Goal: Task Accomplishment & Management: Use online tool/utility

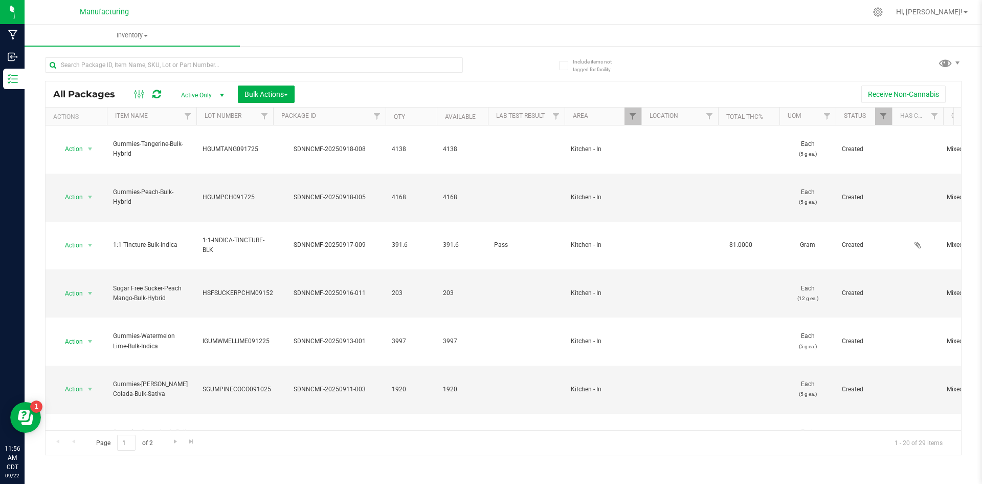
scroll to position [230, 0]
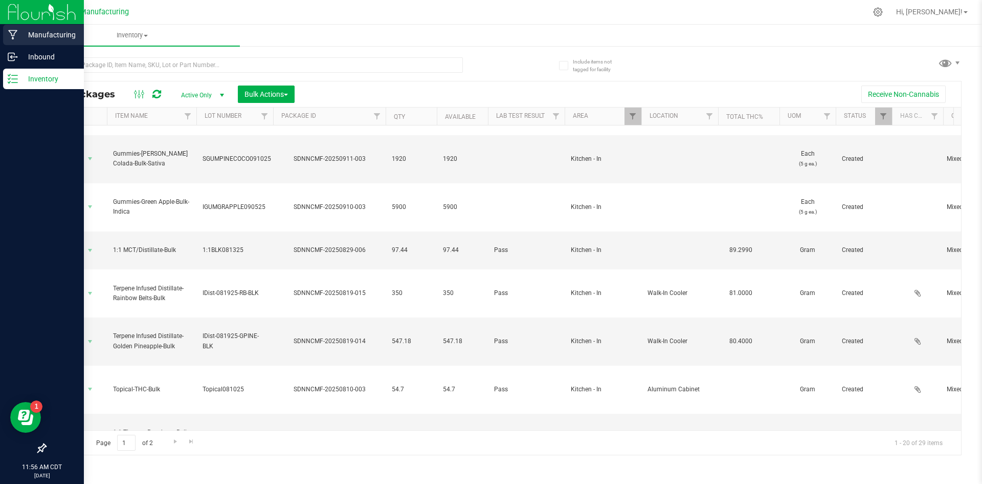
click at [18, 31] on p "Manufacturing" at bounding box center [48, 35] width 61 height 12
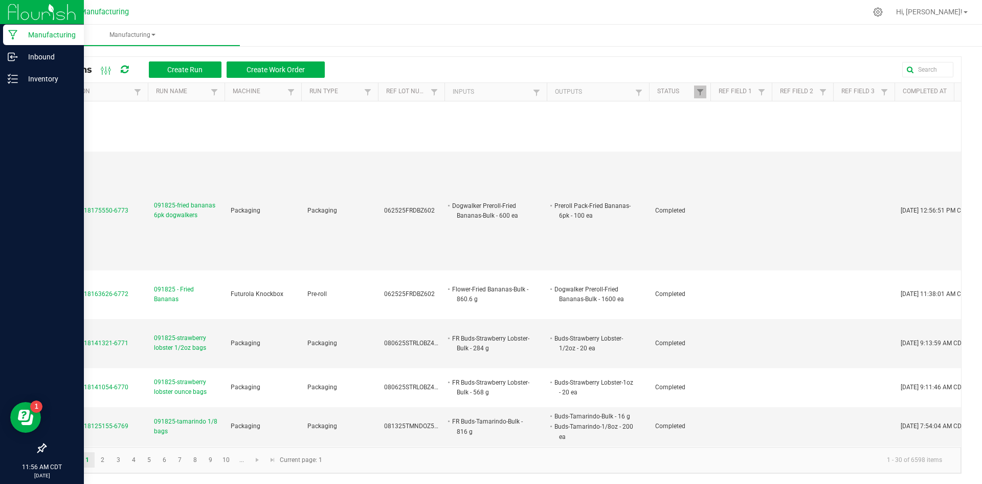
scroll to position [1770, 0]
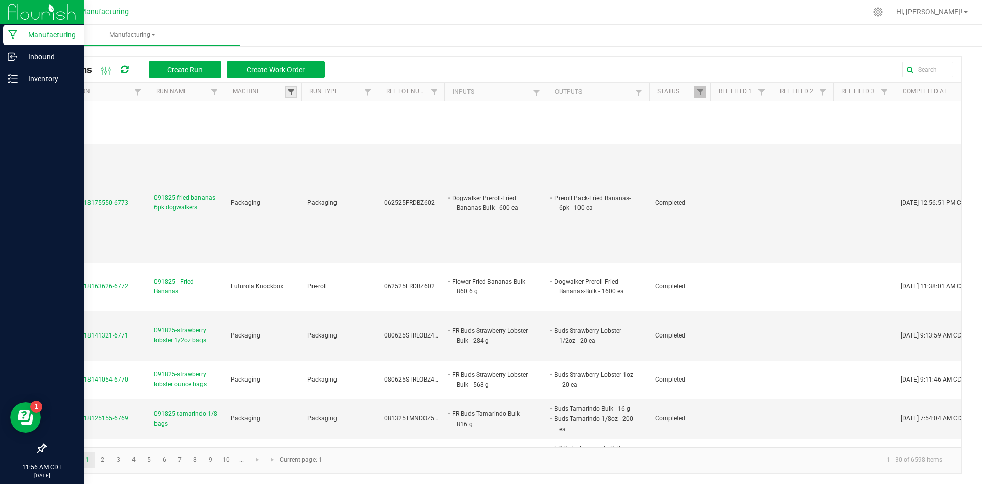
click at [293, 93] on span at bounding box center [291, 92] width 8 height 8
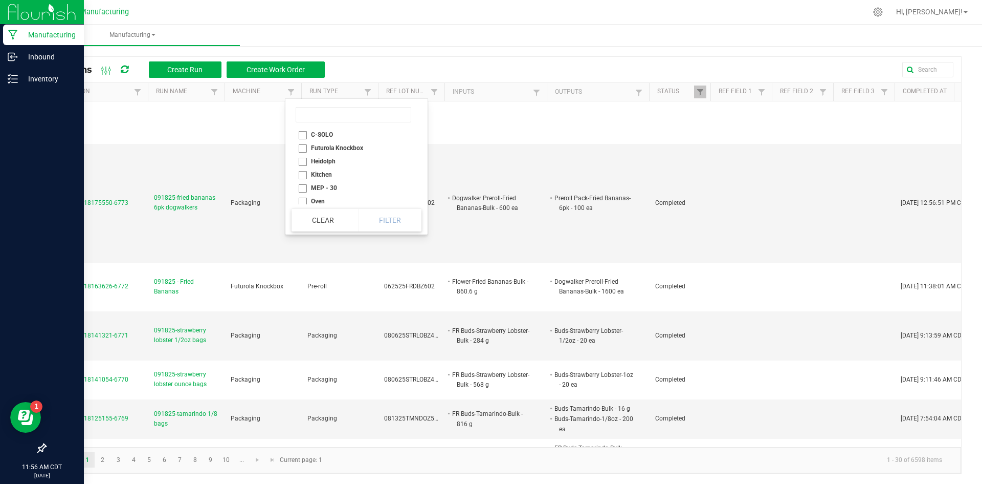
click at [312, 172] on li "Kitchen" at bounding box center [354, 174] width 124 height 13
checkbox input "true"
click at [363, 222] on button "Filter" at bounding box center [389, 220] width 63 height 23
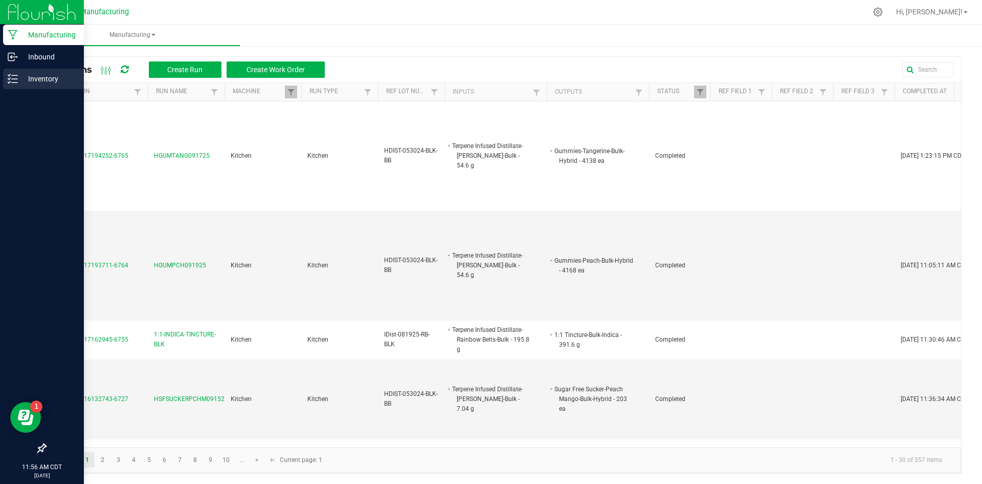
click at [19, 80] on p "Inventory" at bounding box center [48, 79] width 61 height 12
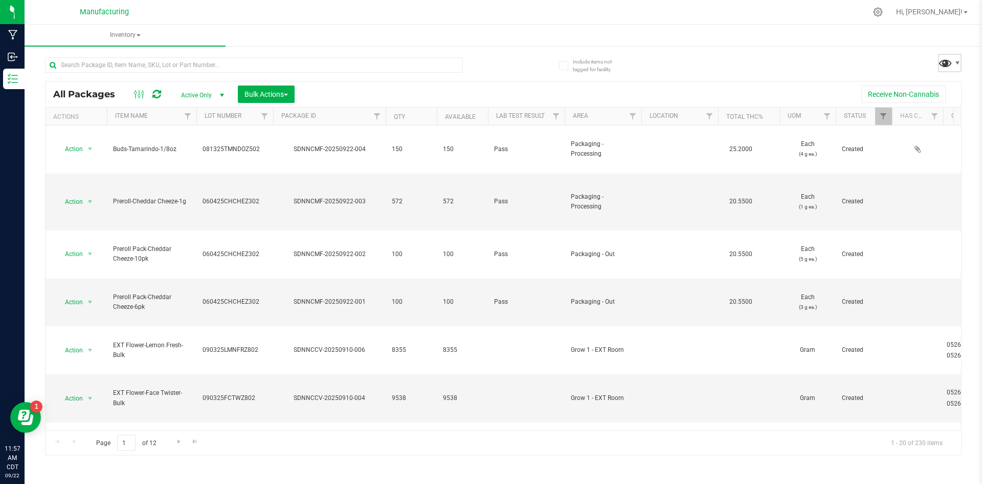
click at [948, 62] on span at bounding box center [945, 62] width 15 height 15
click at [931, 193] on span "Kitchen - In" at bounding box center [922, 192] width 106 height 9
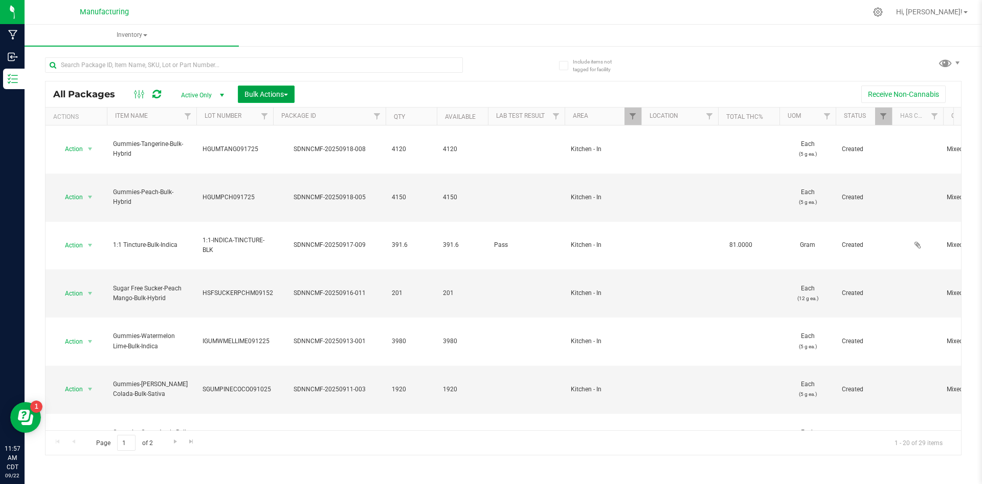
click at [269, 92] on span "Bulk Actions" at bounding box center [266, 94] width 43 height 8
click at [274, 120] on span "Add to manufacturing run" at bounding box center [282, 117] width 77 height 8
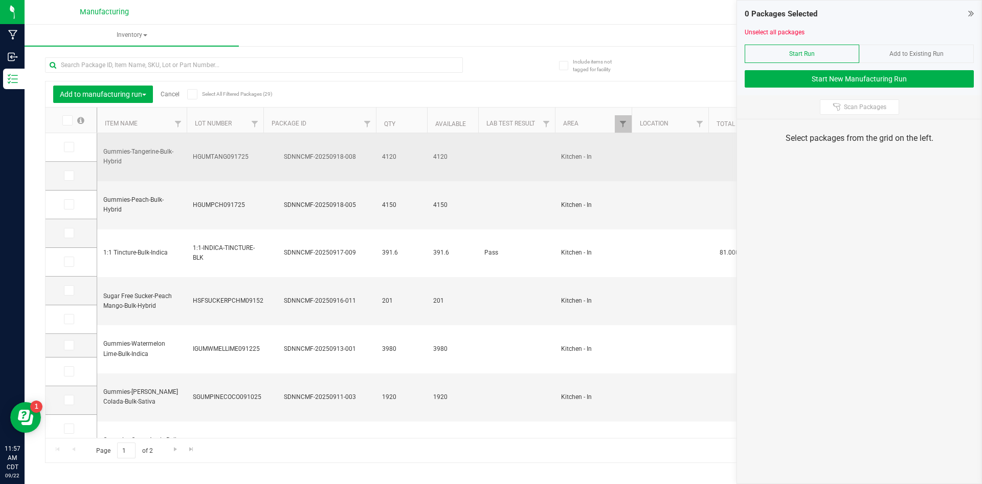
type input "[DATE]"
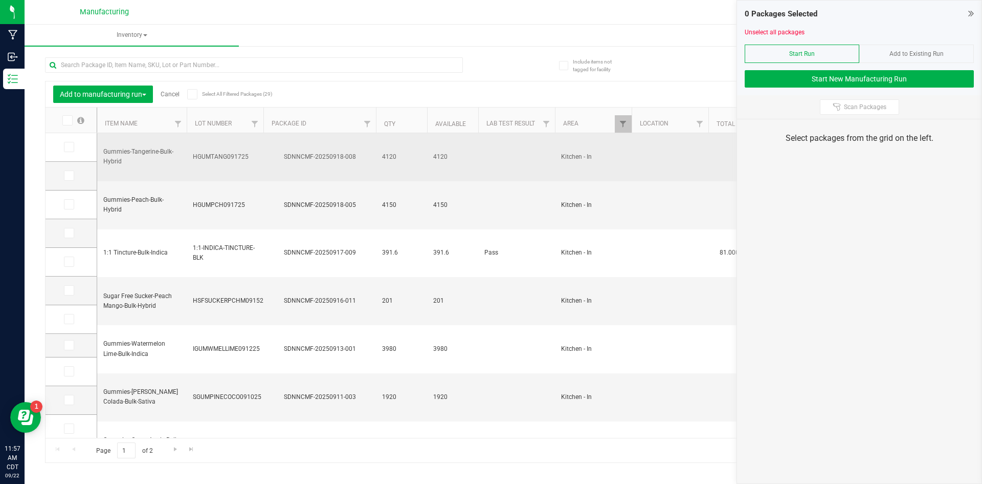
type input "[DATE]"
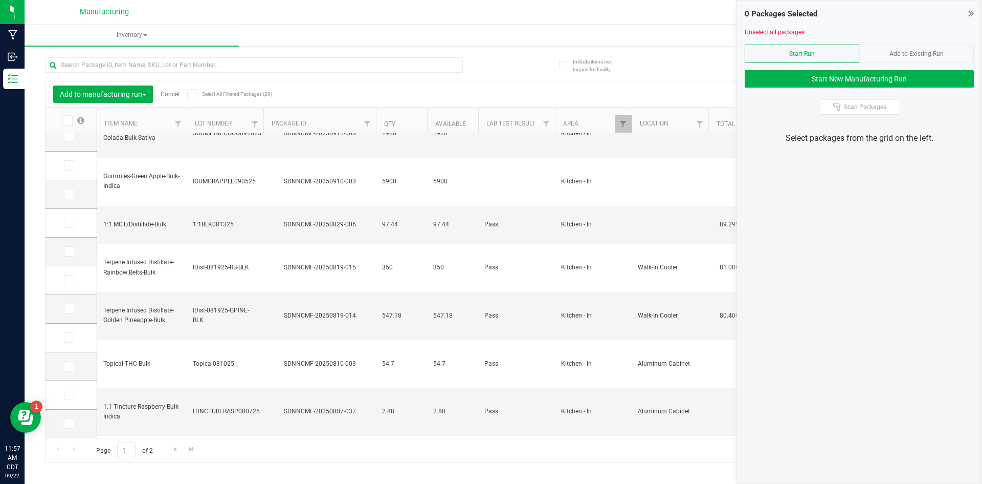
scroll to position [271, 0]
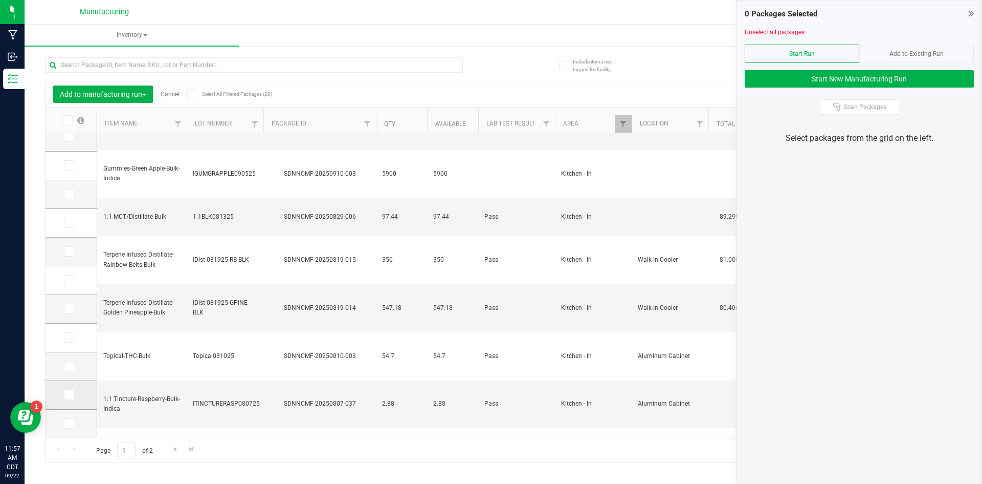
click at [65, 395] on icon at bounding box center [68, 395] width 7 height 0
click at [0, 0] on input "checkbox" at bounding box center [0, 0] width 0 height 0
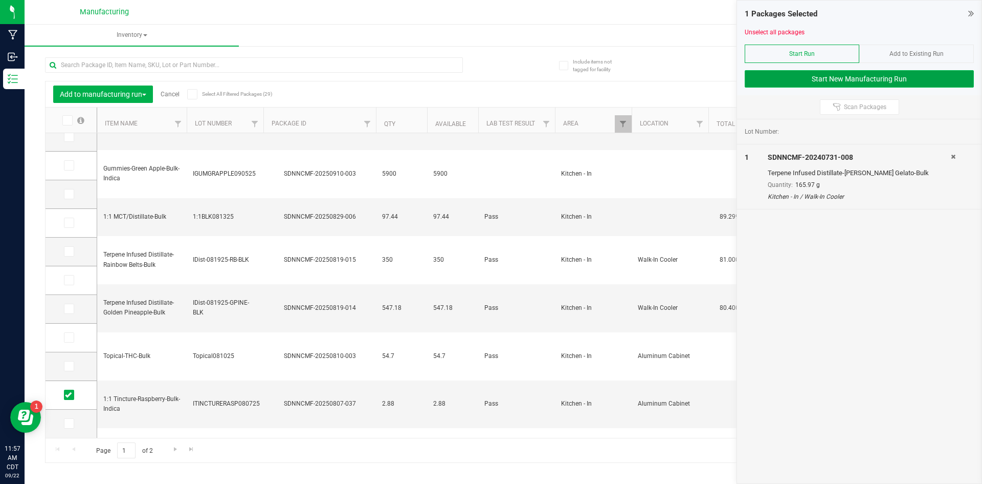
click at [869, 76] on button "Start New Manufacturing Run" at bounding box center [859, 78] width 229 height 17
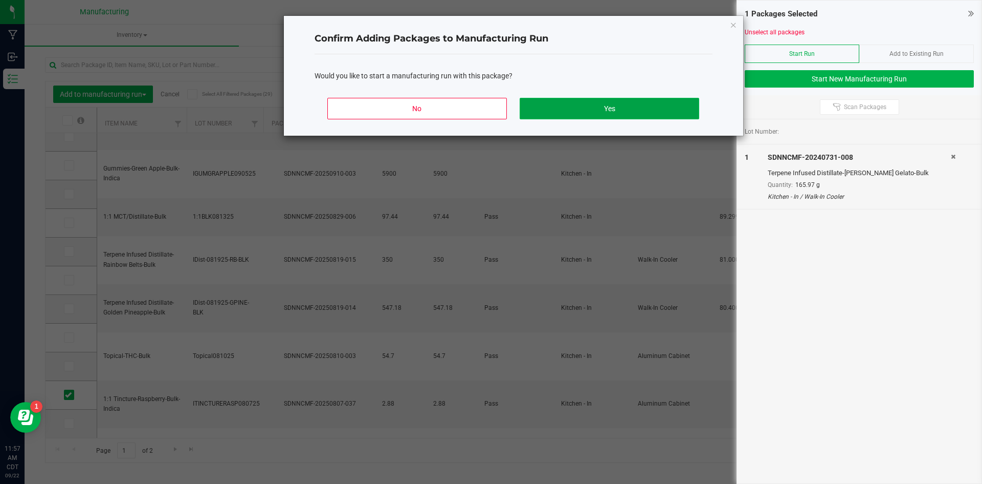
click at [574, 110] on button "Yes" at bounding box center [609, 108] width 179 height 21
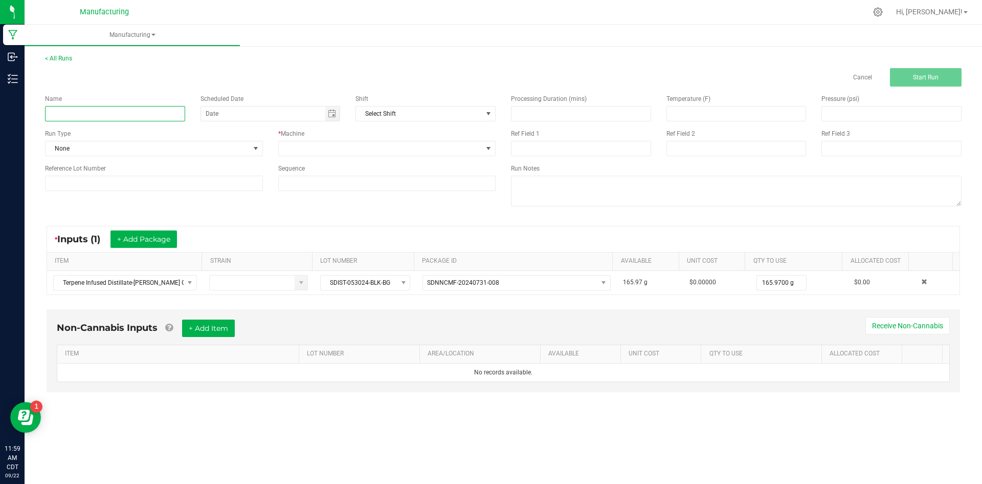
click at [78, 111] on input at bounding box center [115, 113] width 140 height 15
type input "SGUMPLEM092025"
click at [95, 146] on span "None" at bounding box center [148, 148] width 204 height 14
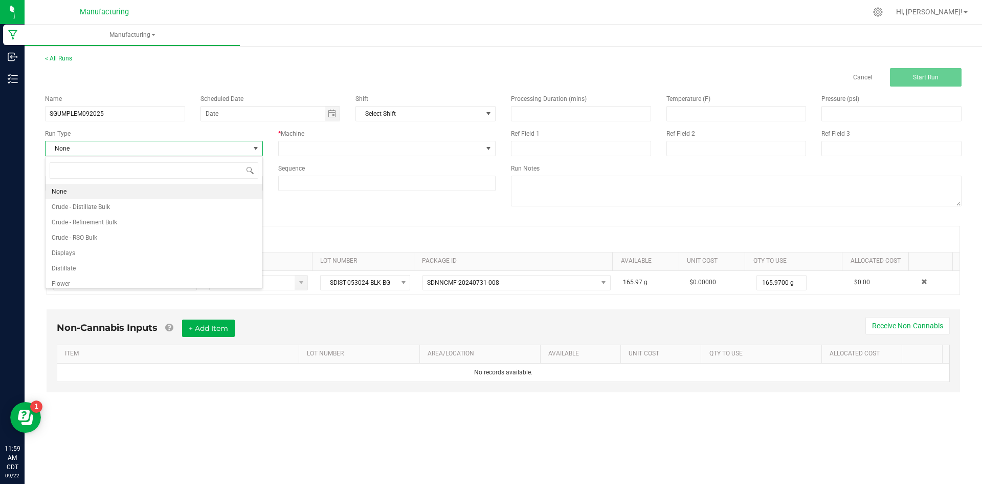
scroll to position [15, 217]
type input "K"
click at [71, 235] on span "Kitchen" at bounding box center [62, 237] width 21 height 10
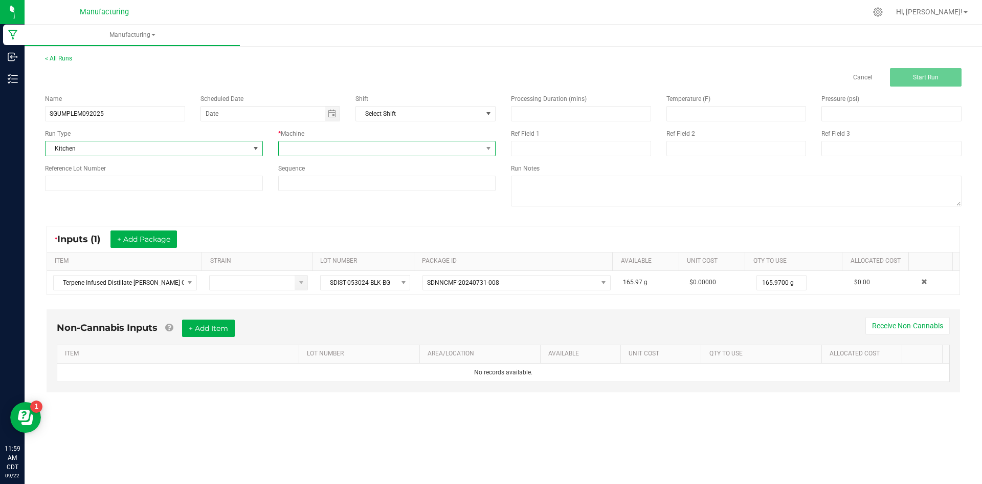
click at [291, 149] on span at bounding box center [381, 148] width 204 height 14
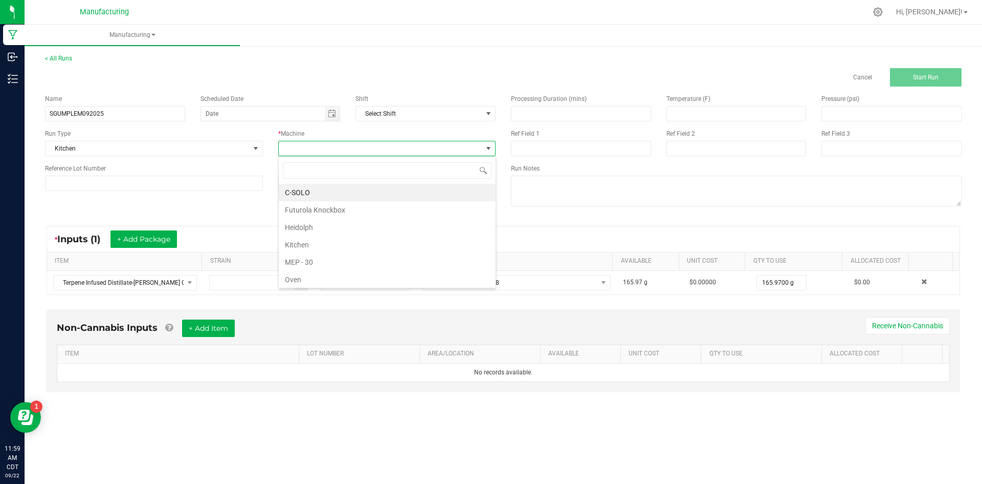
type input "K"
click at [291, 208] on li "Kitchen" at bounding box center [387, 209] width 217 height 17
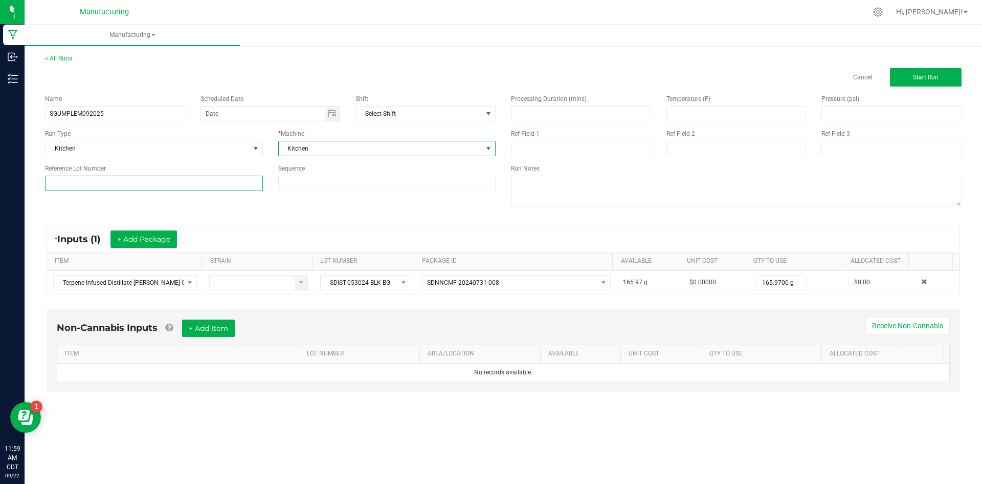
click at [245, 181] on input at bounding box center [154, 183] width 218 height 15
type input "SDIST-053024-BLK-BG"
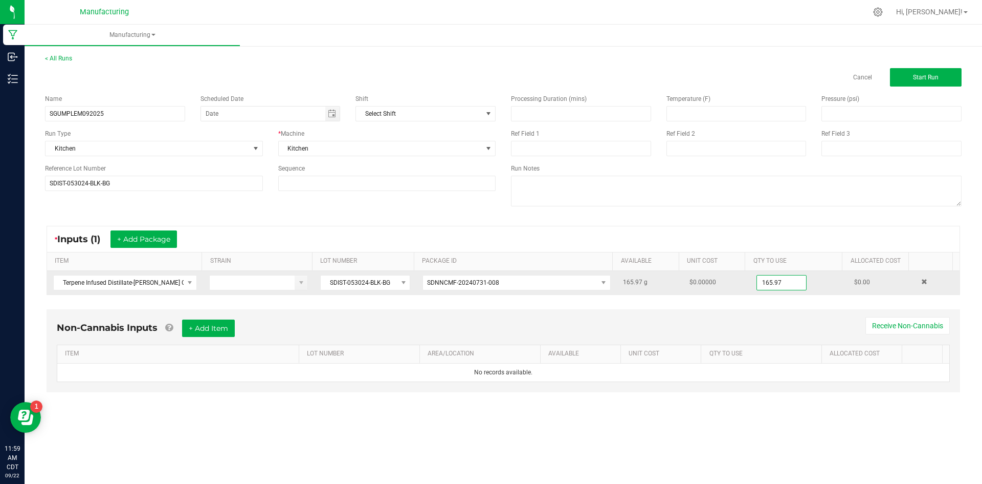
click at [778, 280] on input "165.97" at bounding box center [781, 282] width 49 height 14
click at [782, 285] on input "165.97" at bounding box center [781, 282] width 49 height 14
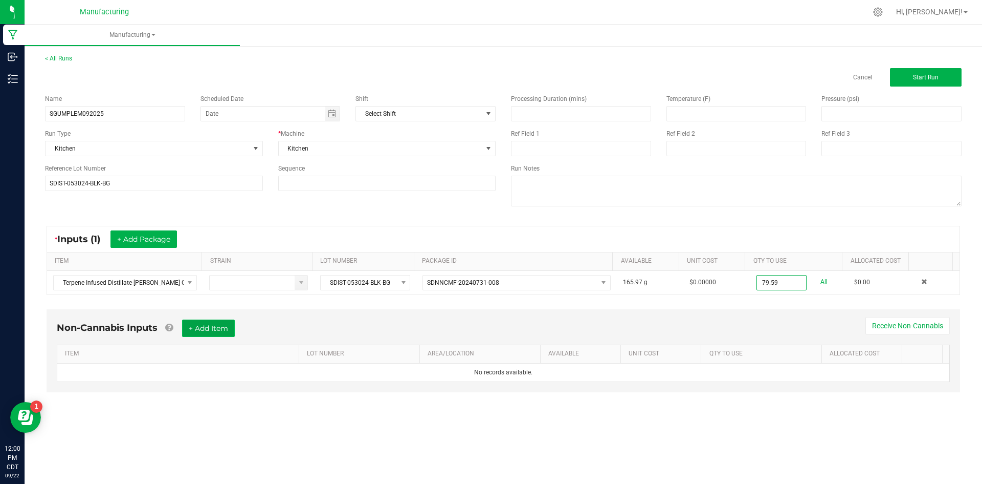
type input "79.5900 g"
click at [223, 328] on button "+ Add Item" at bounding box center [208, 327] width 53 height 17
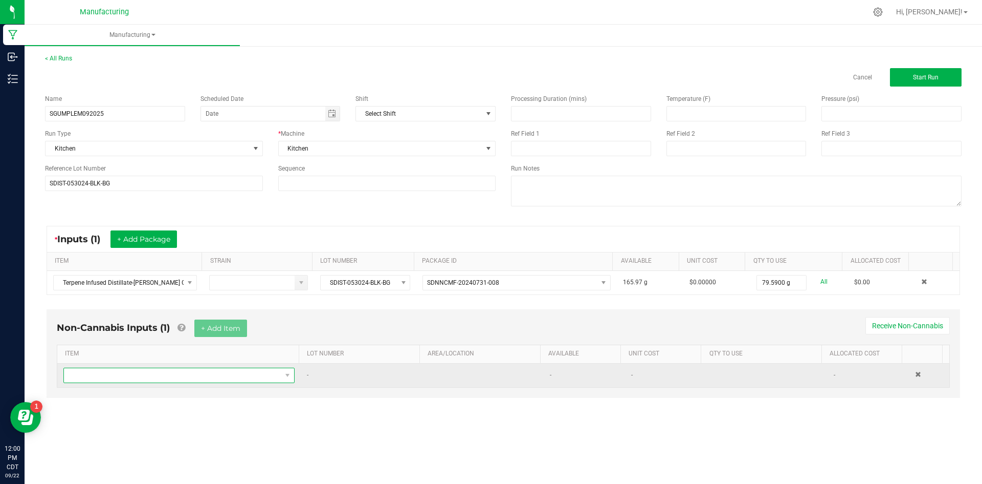
click at [220, 374] on span "NO DATA FOUND" at bounding box center [172, 375] width 217 height 14
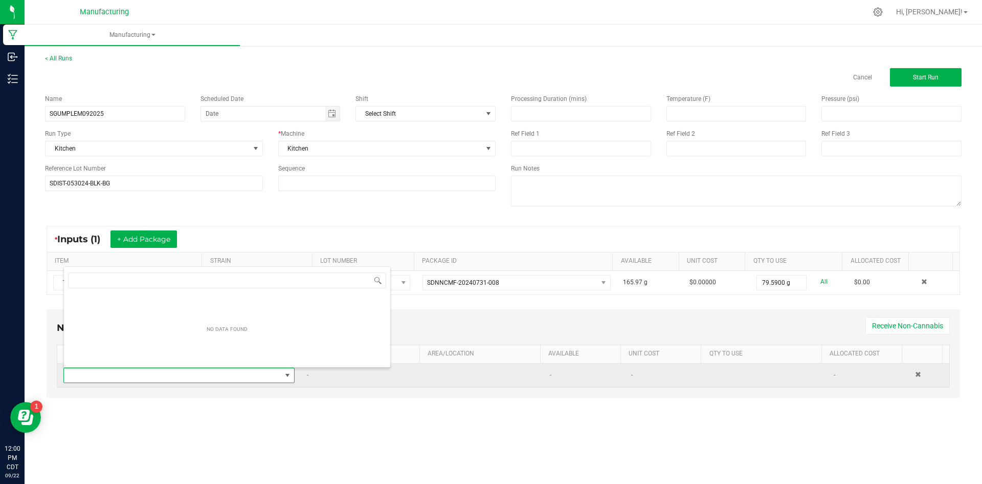
scroll to position [0, 0]
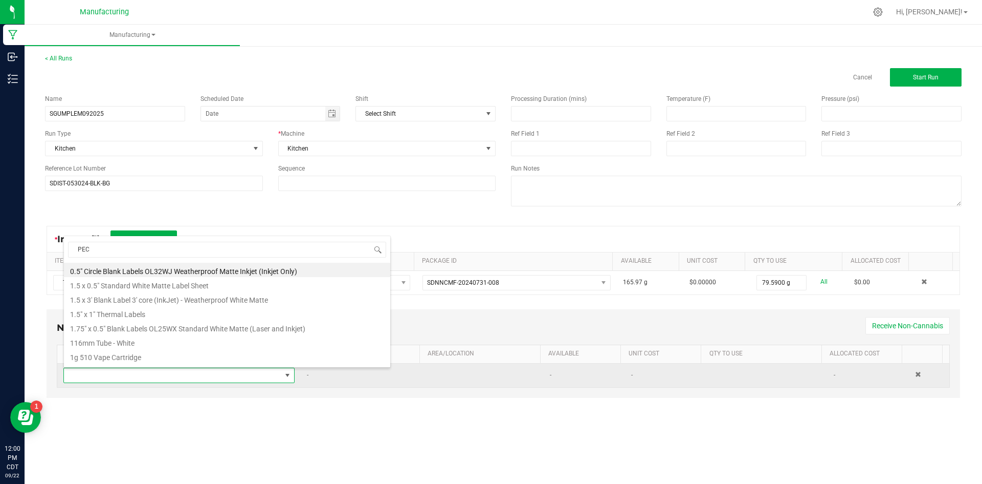
type input "PECT"
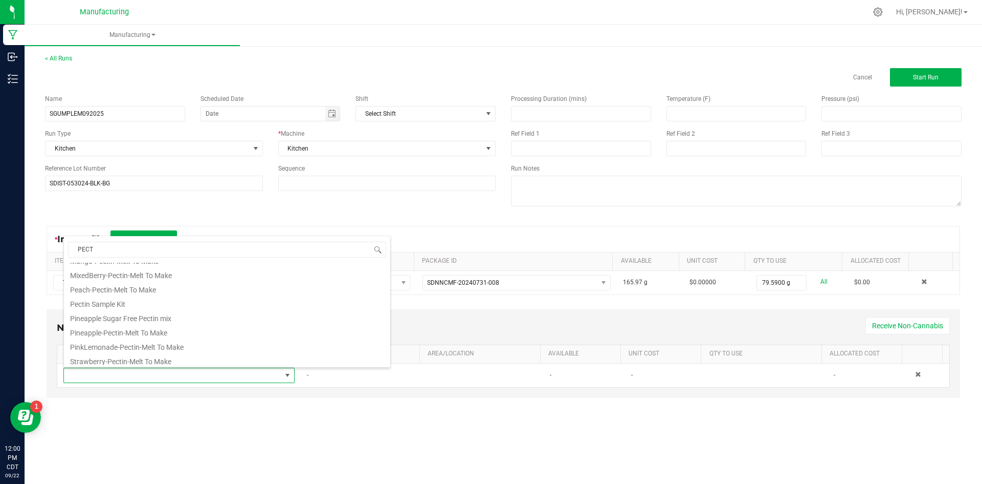
scroll to position [102, 0]
click at [174, 328] on li "PinkLemonade-Pectin-Melt To Make" at bounding box center [227, 325] width 326 height 14
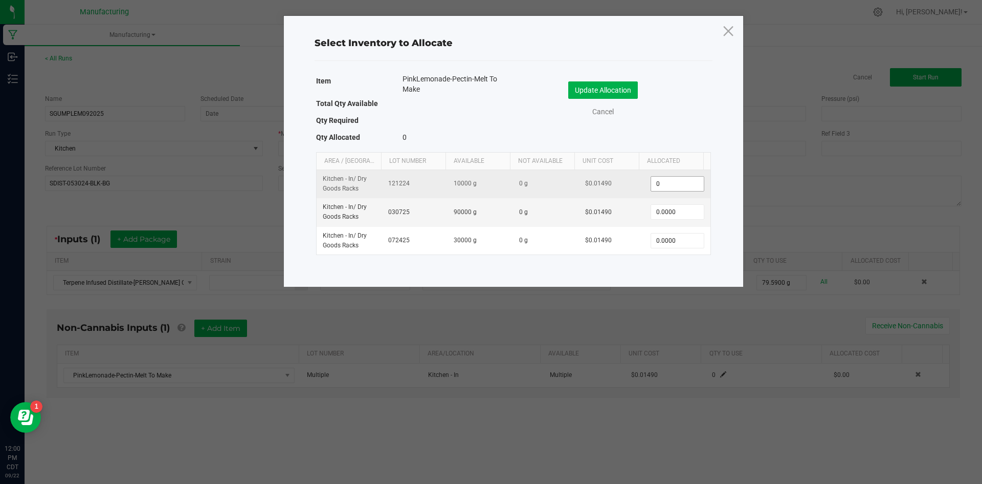
click at [675, 185] on input "0" at bounding box center [677, 184] width 52 height 14
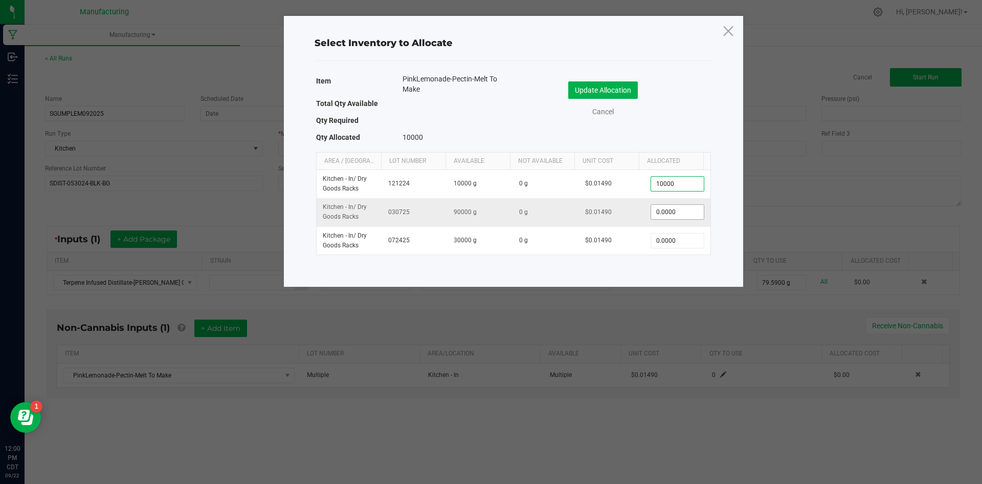
type input "10,000.0000"
click at [670, 212] on input "0" at bounding box center [677, 212] width 52 height 14
type input "20,000.0000"
click at [606, 86] on button "Update Allocation" at bounding box center [604, 89] width 70 height 17
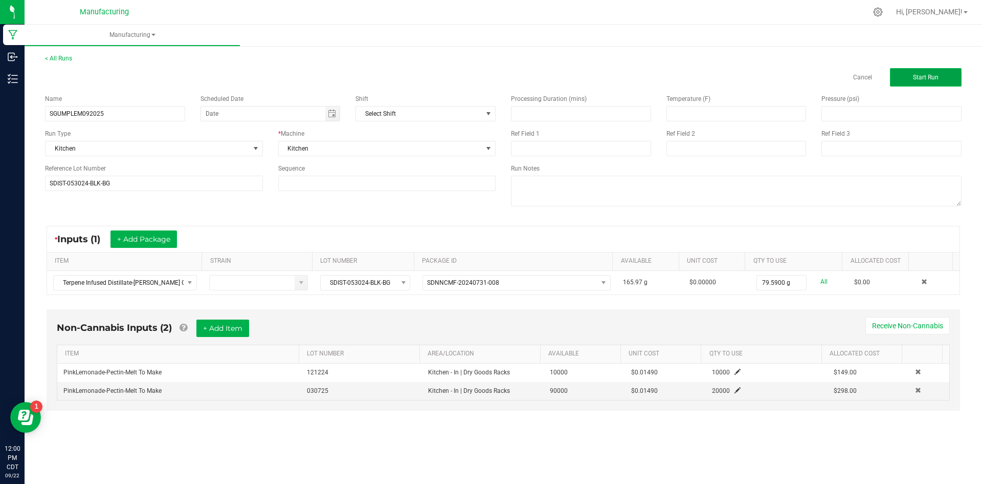
click at [922, 80] on span "Start Run" at bounding box center [926, 77] width 26 height 7
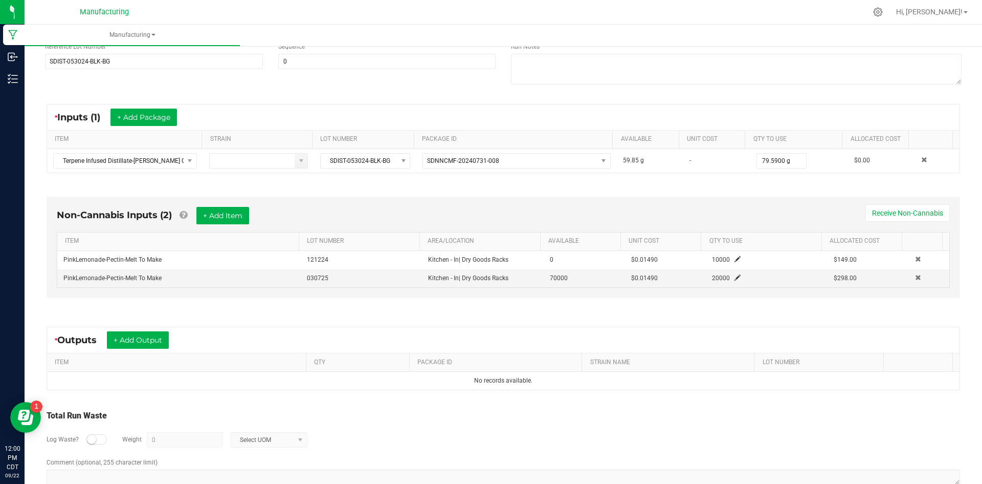
scroll to position [145, 0]
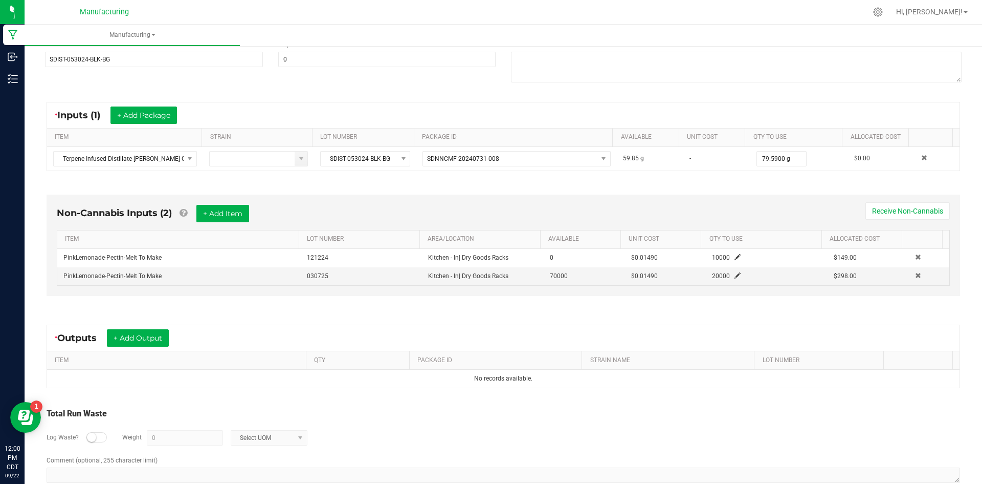
click at [88, 434] on small at bounding box center [91, 436] width 9 height 9
click at [175, 437] on input "0" at bounding box center [184, 437] width 75 height 14
click at [251, 435] on span "Select UOM" at bounding box center [262, 437] width 63 height 14
click at [246, 352] on li "Gram" at bounding box center [268, 349] width 76 height 14
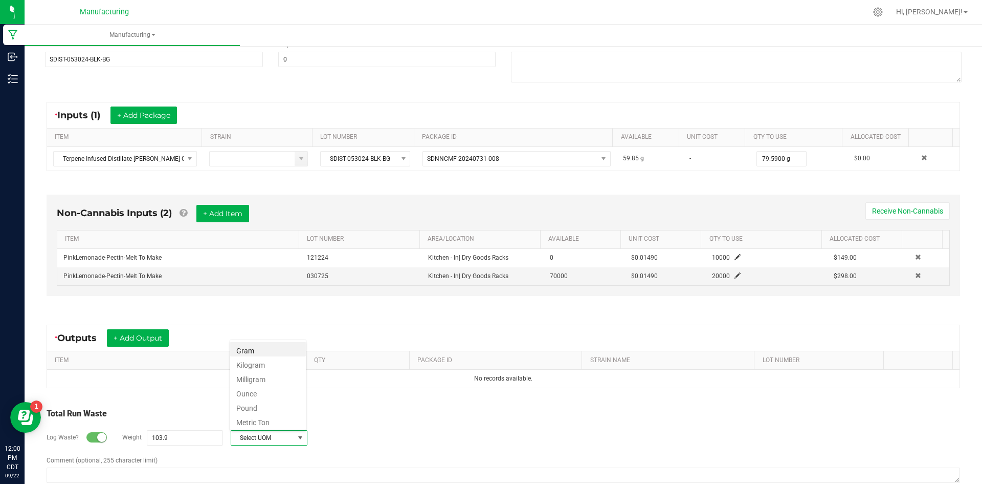
type input "103.9 g"
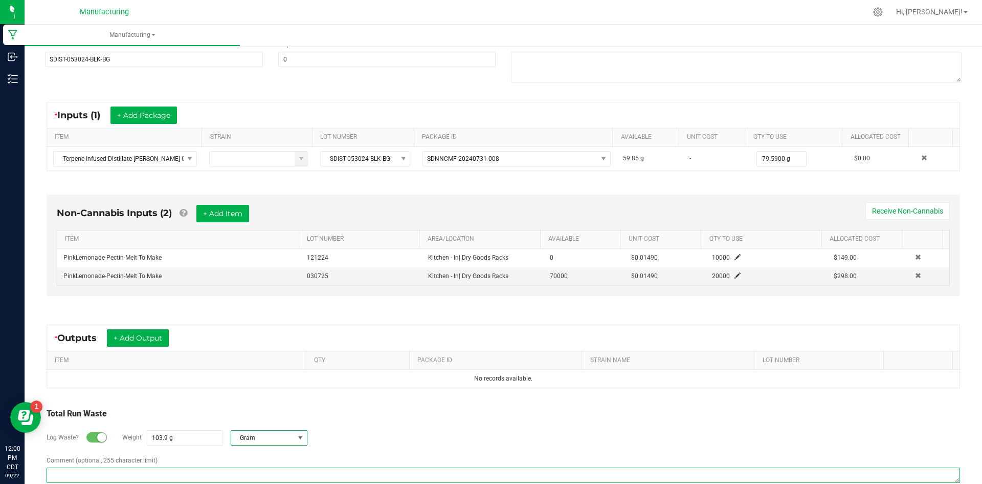
click at [244, 470] on textarea "Comment (optional, 255 character limit)" at bounding box center [504, 474] width 914 height 15
type textarea "SGUMPLEM092025"
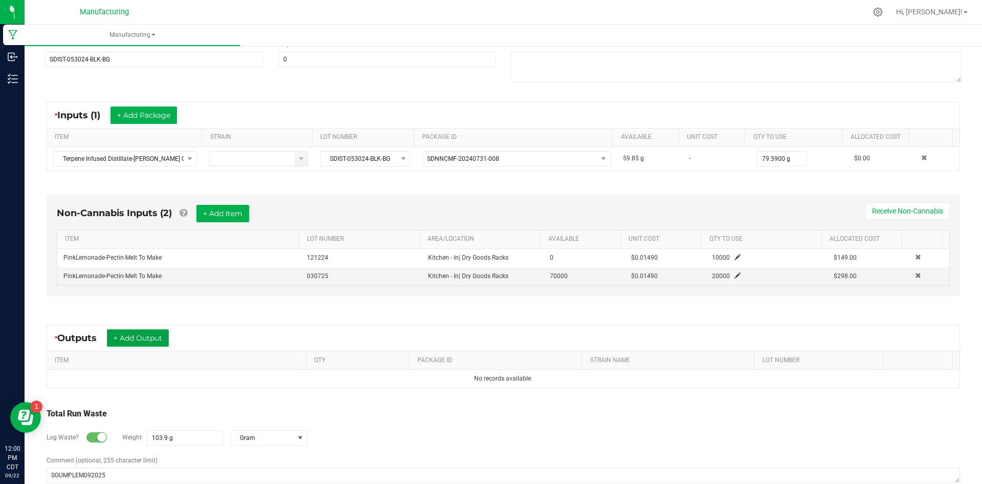
click at [143, 333] on button "+ Add Output" at bounding box center [138, 337] width 62 height 17
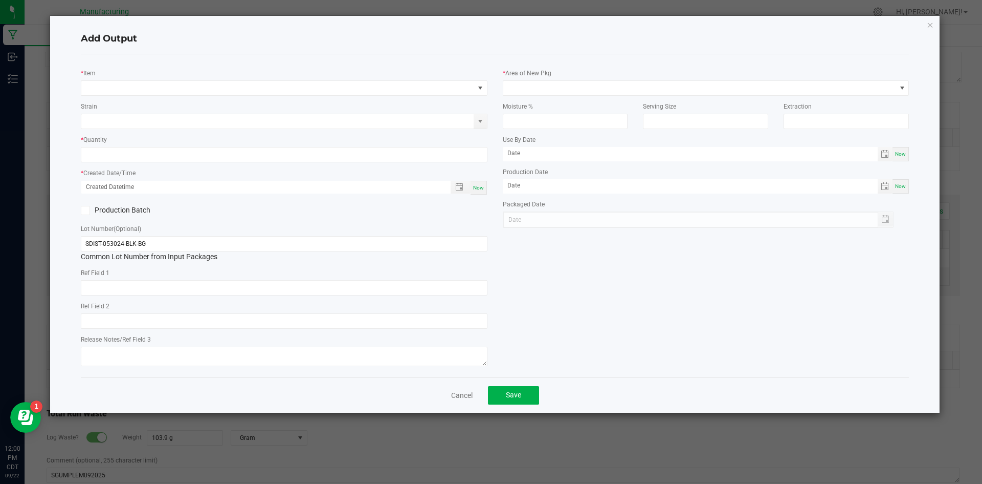
type input "[DATE]"
click at [151, 86] on span "NO DATA FOUND" at bounding box center [277, 88] width 393 height 14
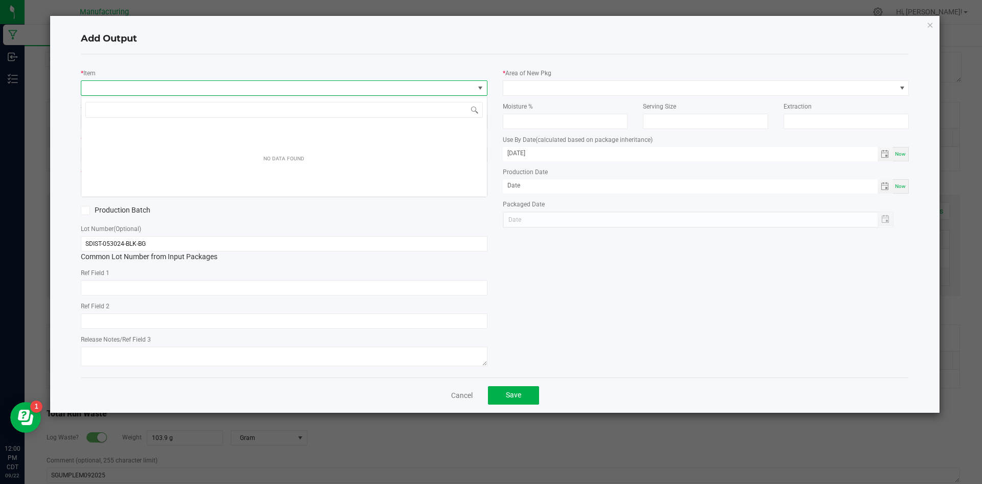
scroll to position [15, 407]
type input "PINK"
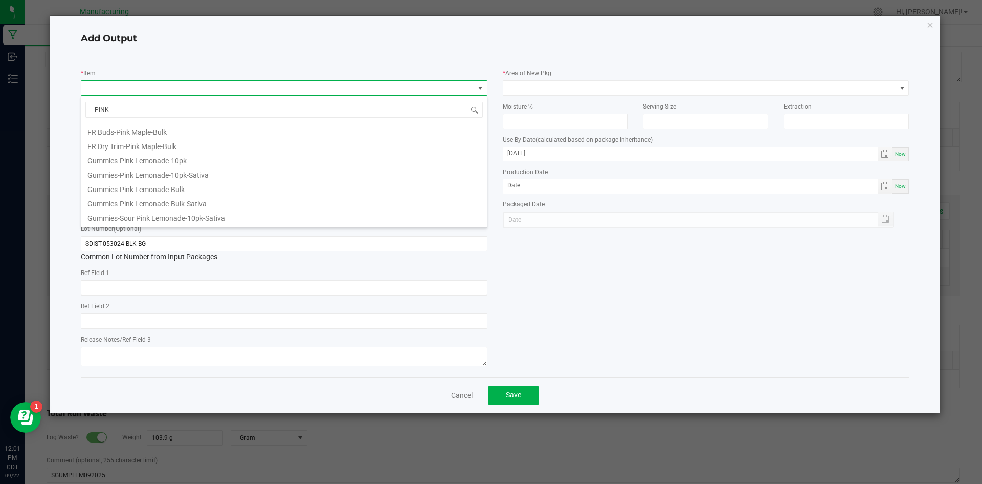
scroll to position [123, 0]
click at [330, 198] on li "Gummies-Pink Lemonade-Bulk-Sativa" at bounding box center [284, 193] width 406 height 14
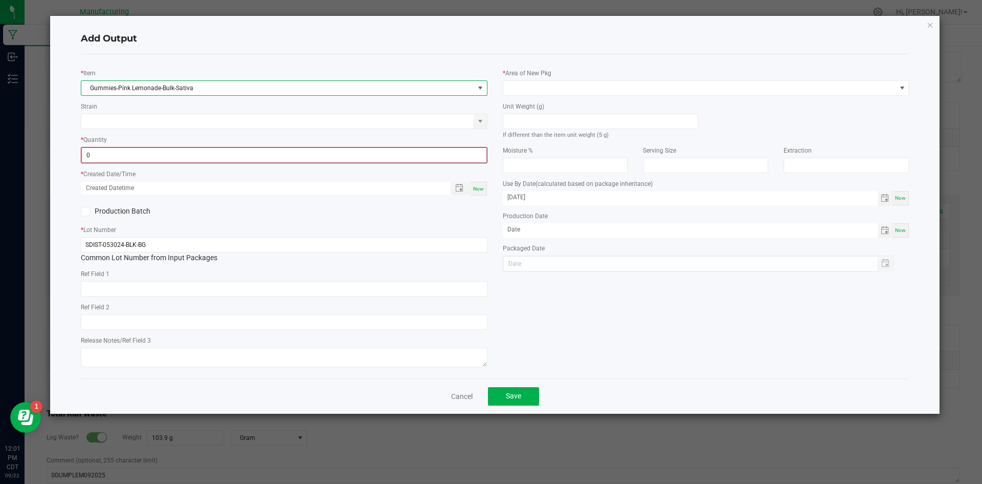
click at [325, 157] on input "0" at bounding box center [284, 155] width 405 height 14
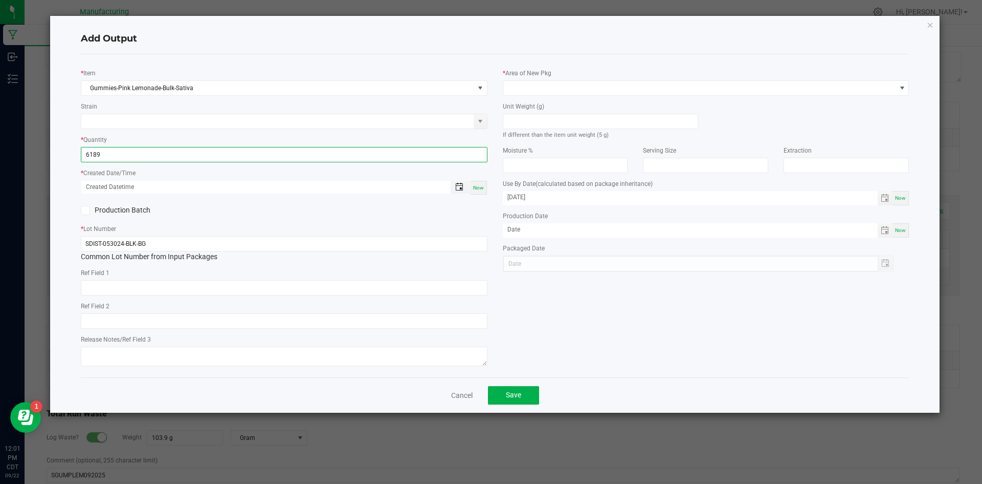
click at [459, 188] on span "Toggle popup" at bounding box center [459, 187] width 8 height 8
type input "6189 ea"
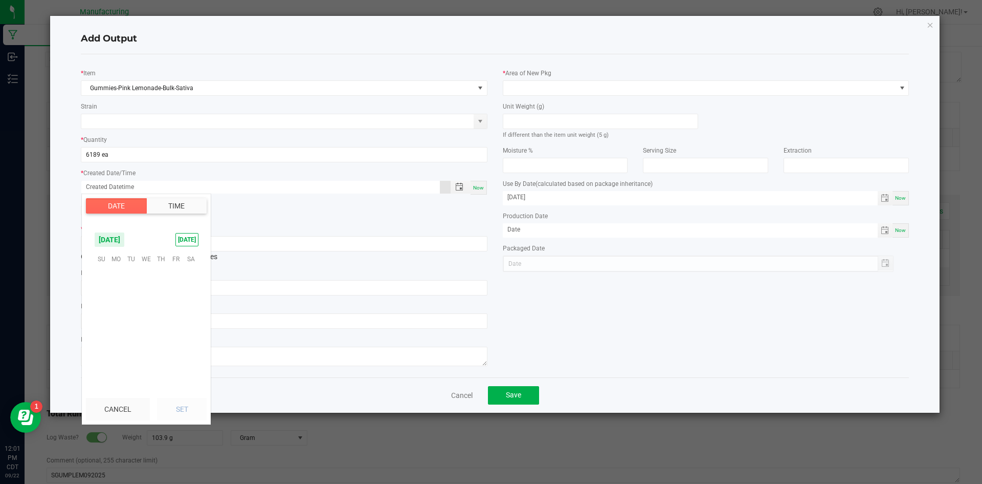
scroll to position [165956, 0]
click at [188, 306] on span "20" at bounding box center [191, 306] width 15 height 16
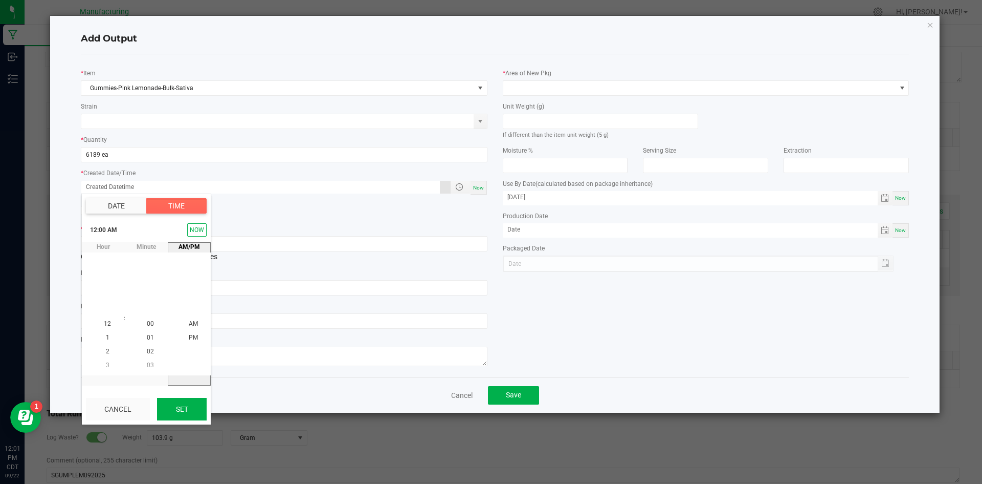
click at [188, 409] on button "Set" at bounding box center [182, 409] width 50 height 23
type input "[DATE] 12:00 AM"
type input "[DATE]"
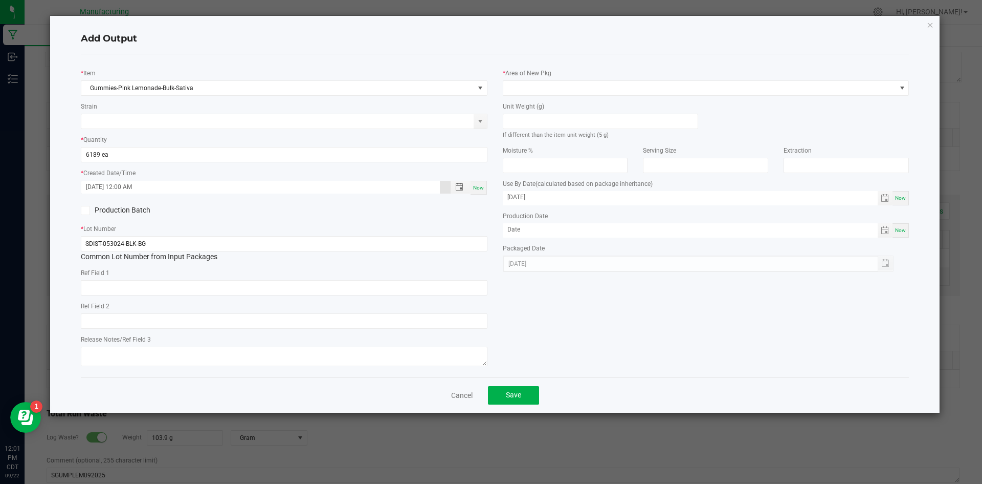
click at [83, 210] on icon at bounding box center [85, 210] width 7 height 0
click at [0, 0] on input "Production Batch" at bounding box center [0, 0] width 0 height 0
click at [154, 240] on input "SDIST-053024-BLK-BG" at bounding box center [284, 243] width 407 height 15
type input "SGUMPLEM092025"
click at [627, 86] on span at bounding box center [700, 88] width 393 height 14
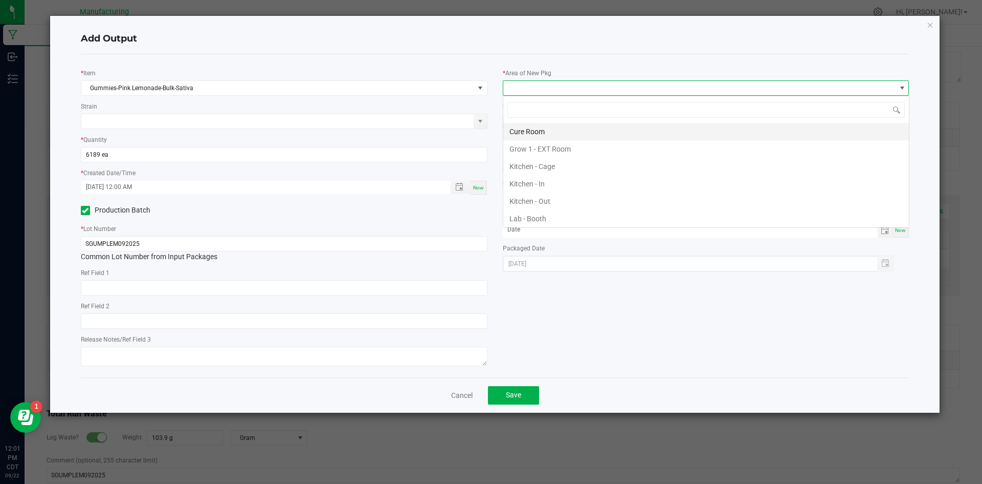
scroll to position [15, 407]
click at [543, 183] on li "Kitchen - In" at bounding box center [707, 183] width 406 height 17
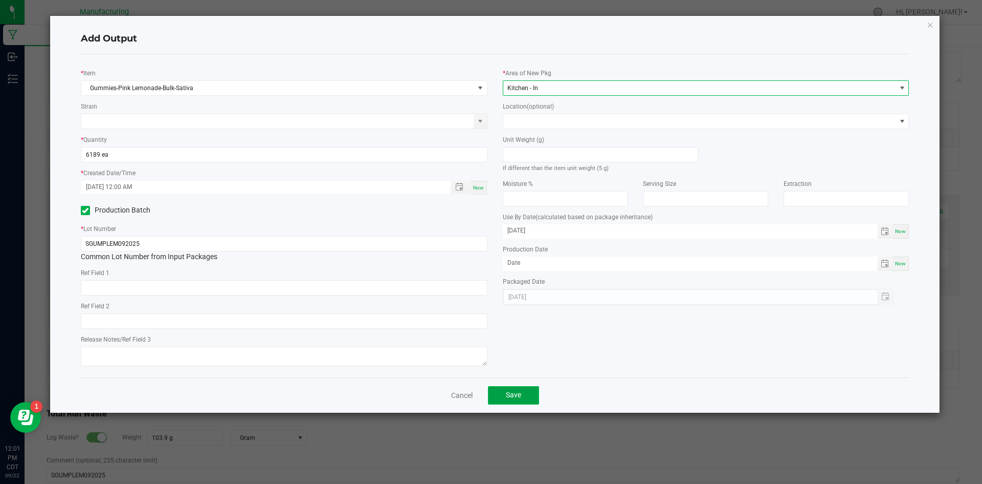
click at [518, 392] on span "Save" at bounding box center [513, 394] width 15 height 8
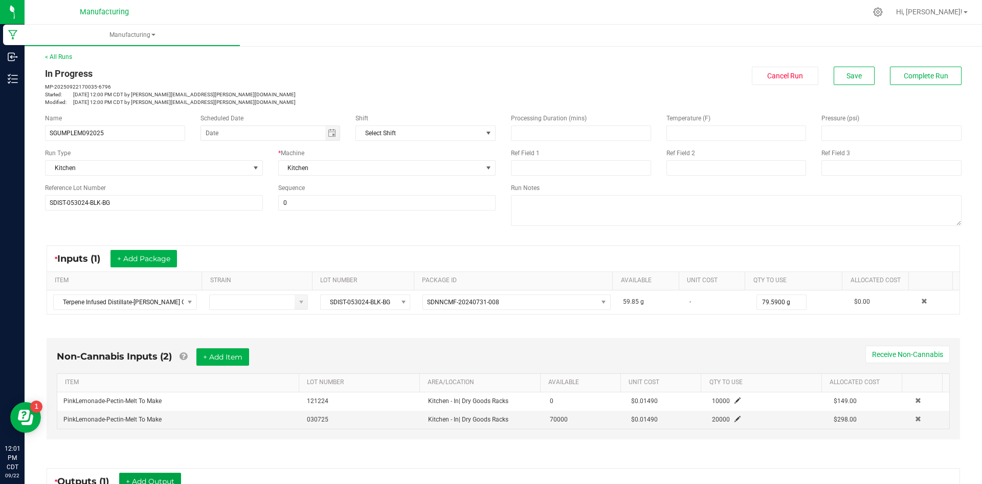
scroll to position [1, 0]
click at [847, 75] on span "Save" at bounding box center [854, 76] width 15 height 8
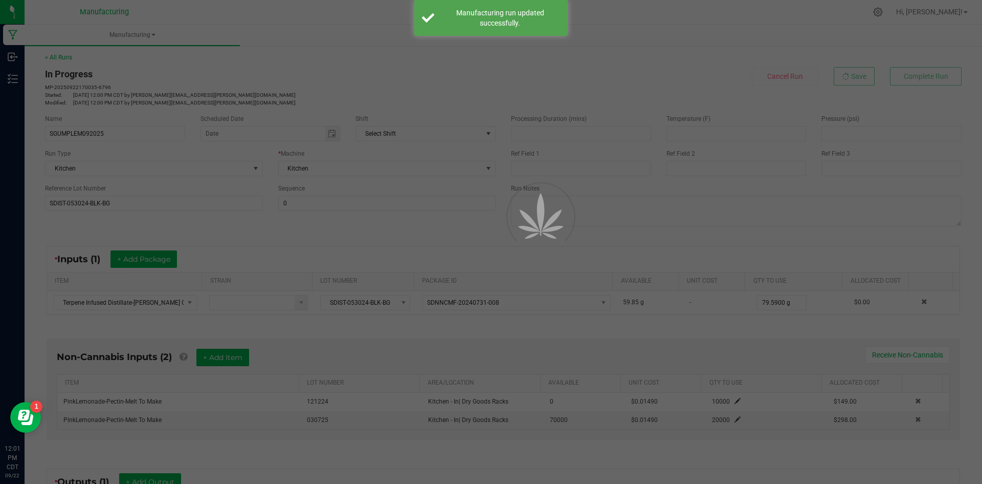
scroll to position [0, 0]
